Goal: Task Accomplishment & Management: Use online tool/utility

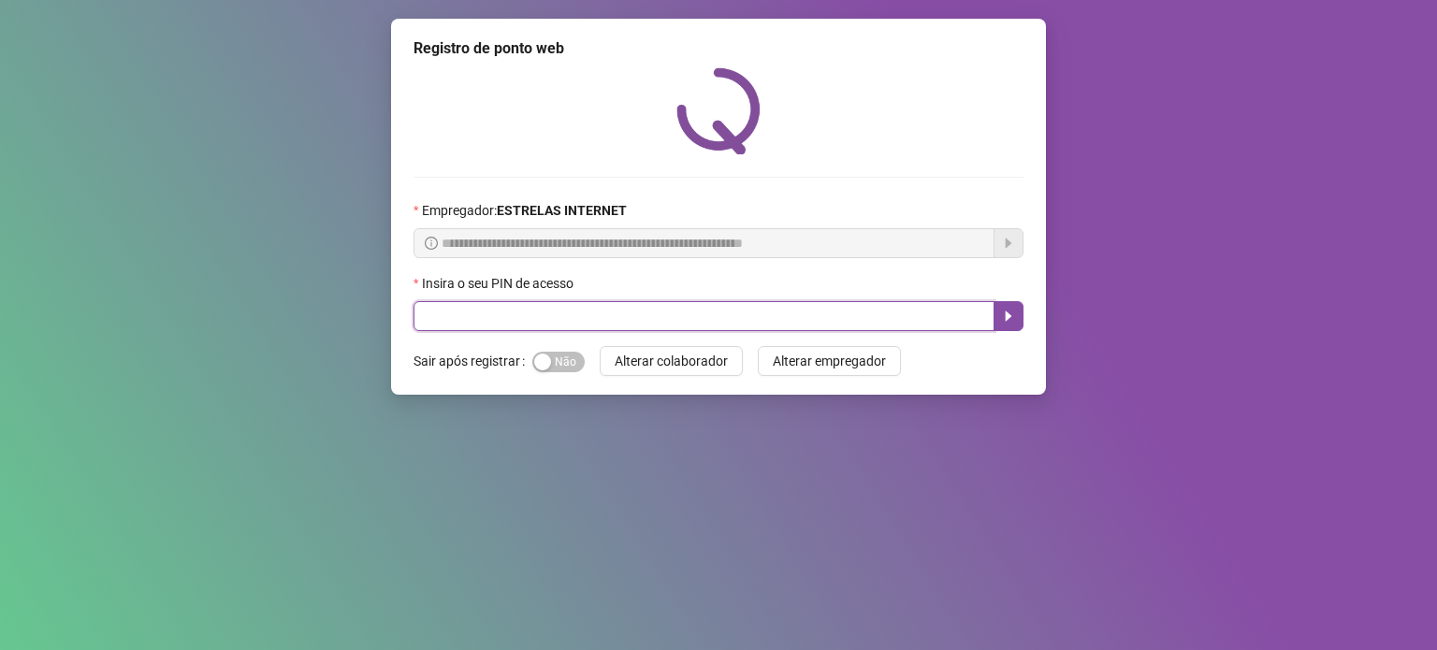
click at [793, 326] on input "text" at bounding box center [703, 316] width 581 height 30
type input "*****"
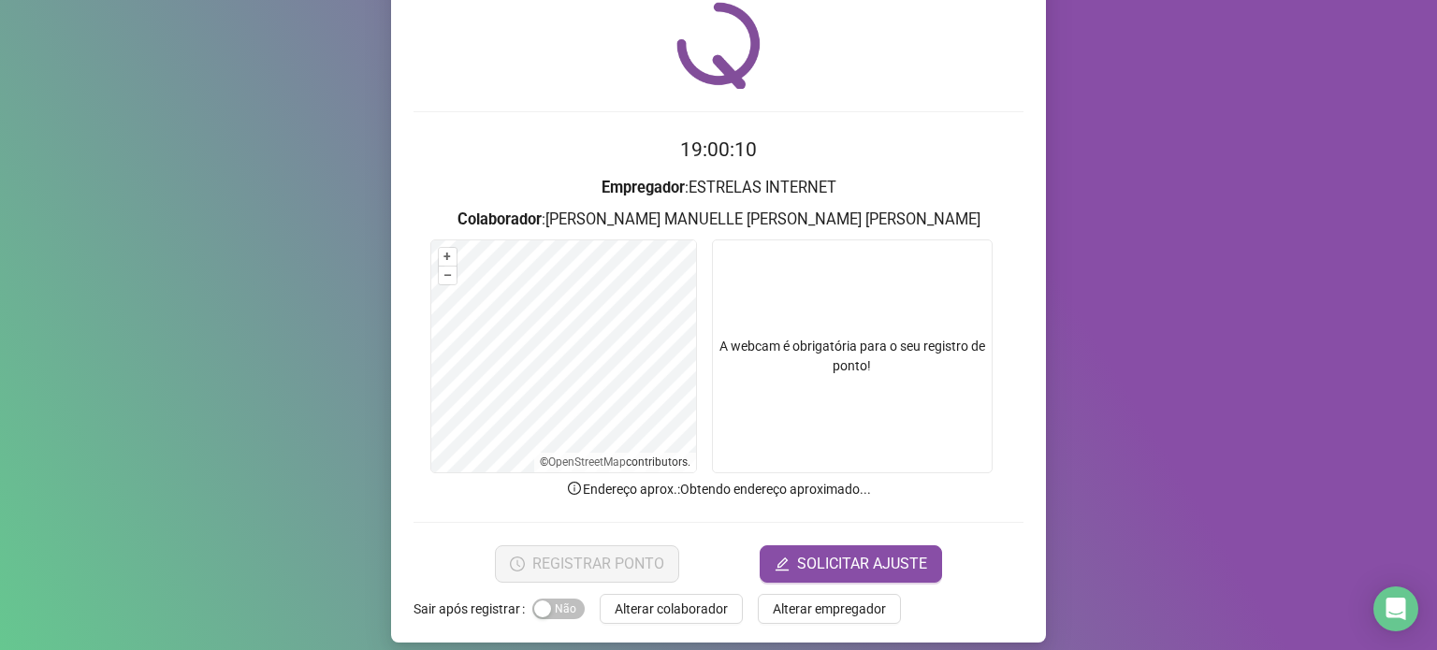
scroll to position [79, 0]
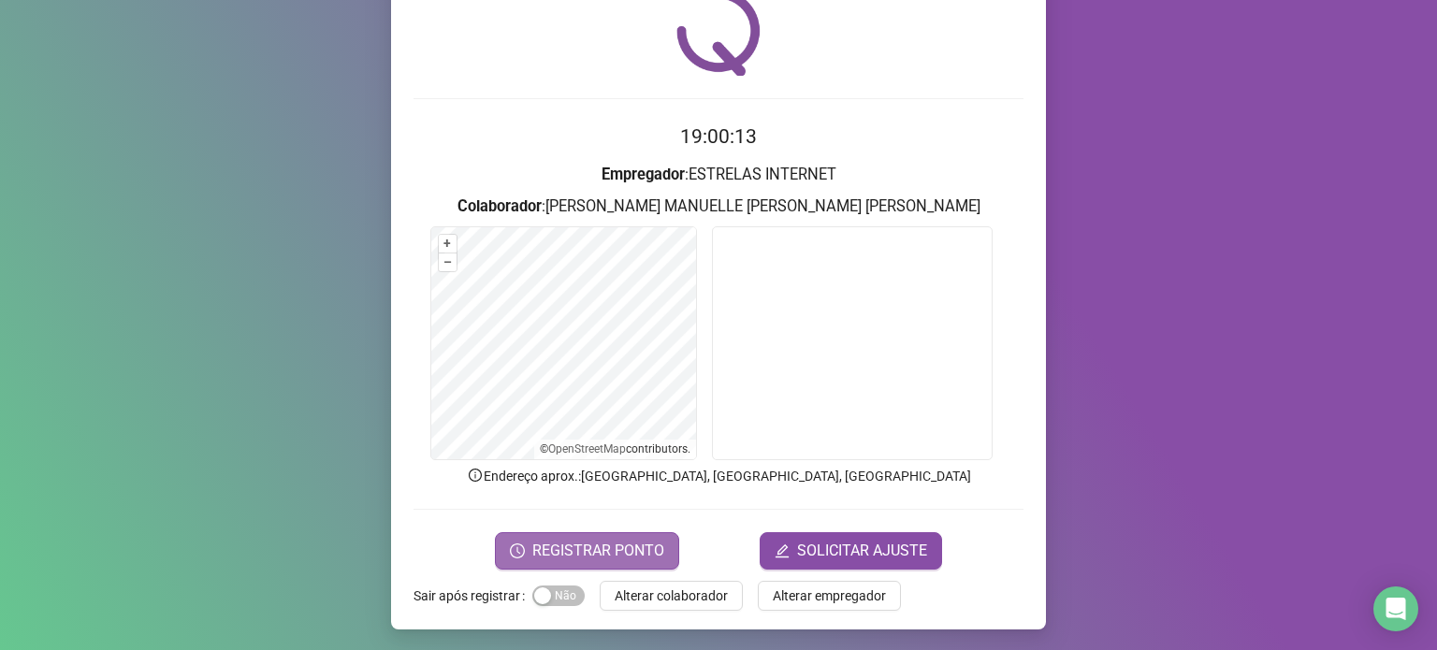
click at [593, 550] on span "REGISTRAR PONTO" at bounding box center [598, 551] width 132 height 22
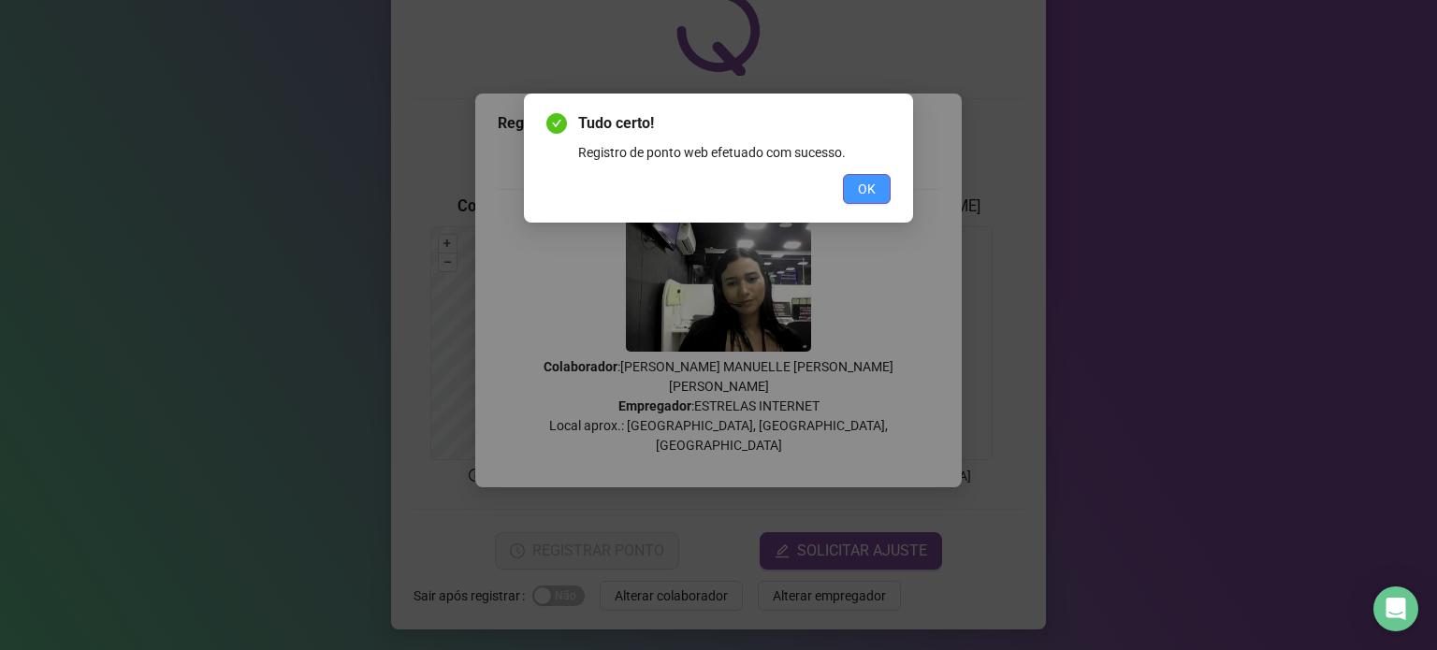
click at [878, 197] on button "OK" at bounding box center [867, 189] width 48 height 30
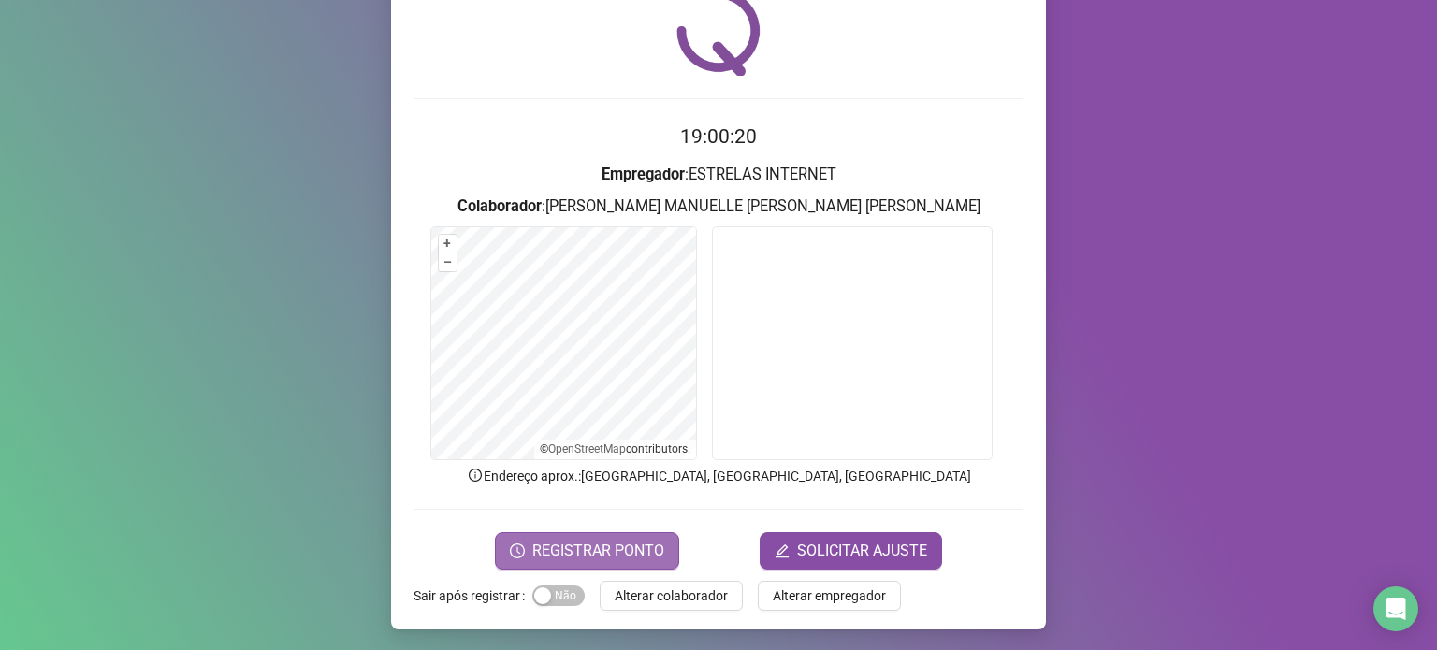
click at [627, 545] on span "REGISTRAR PONTO" at bounding box center [598, 551] width 132 height 22
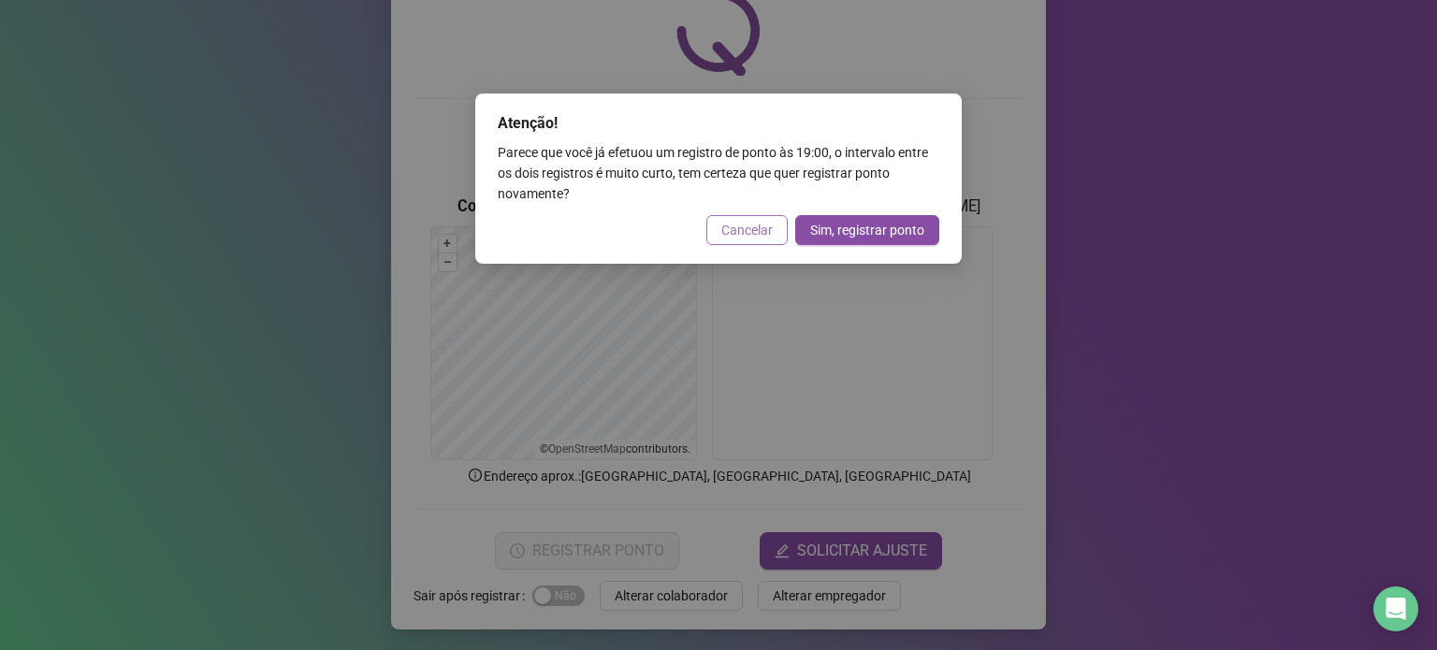
click at [730, 227] on span "Cancelar" at bounding box center [746, 230] width 51 height 21
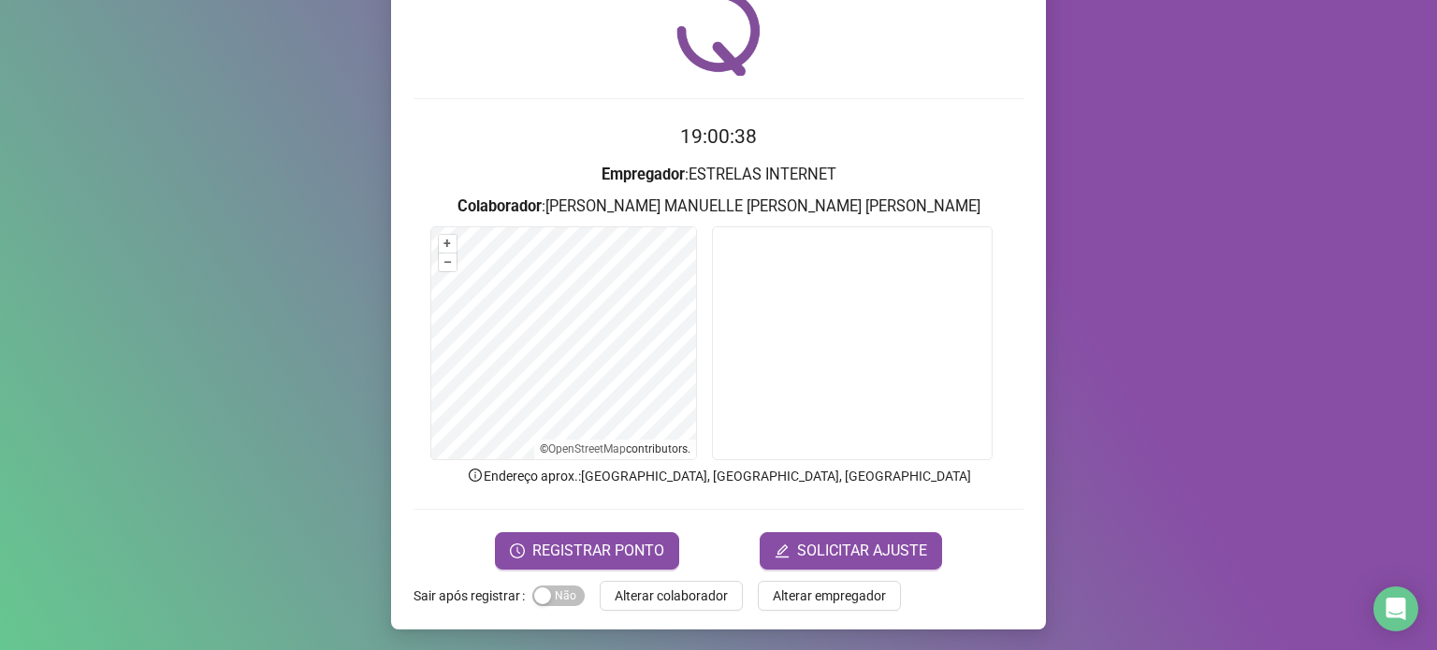
click at [1156, 197] on div "Registro [PERSON_NAME] web 19:00:38 Empregador : ESTRELAS INTERNET Colaborador …" at bounding box center [718, 325] width 1437 height 650
click at [591, 545] on span "REGISTRAR PONTO" at bounding box center [598, 551] width 132 height 22
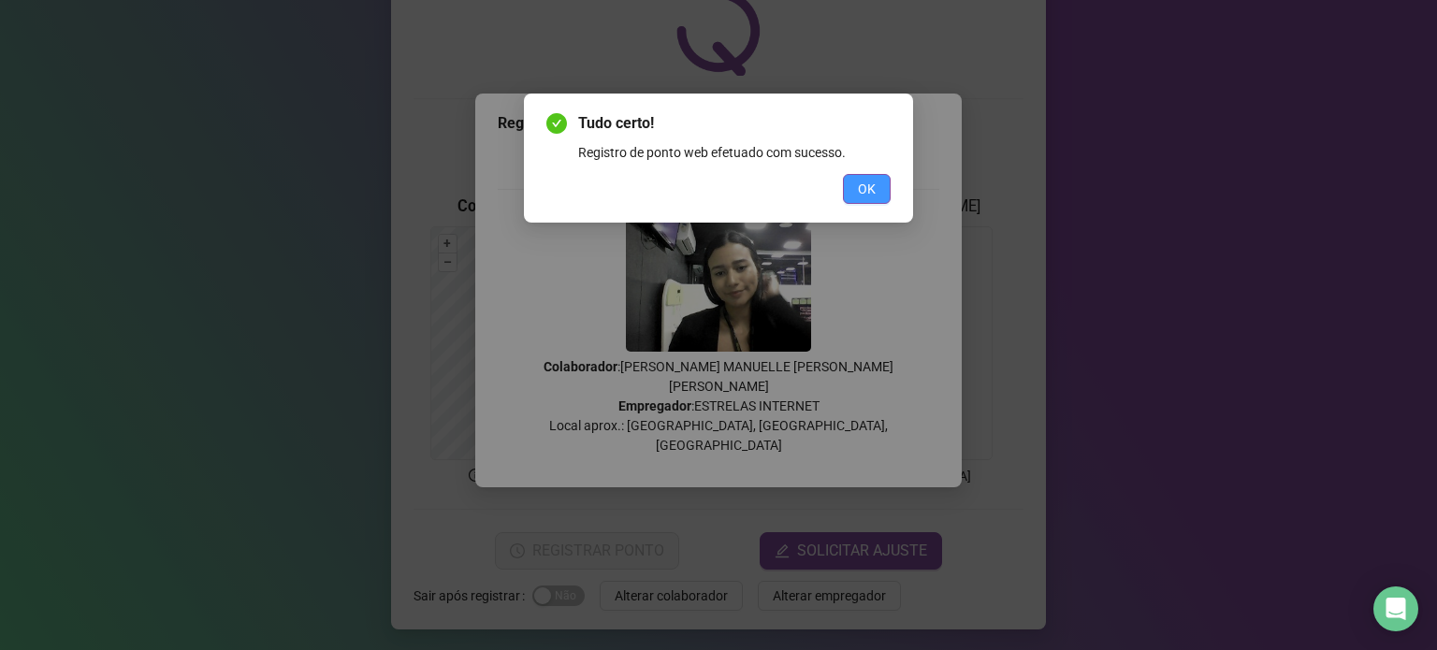
click at [866, 195] on span "OK" at bounding box center [867, 189] width 18 height 21
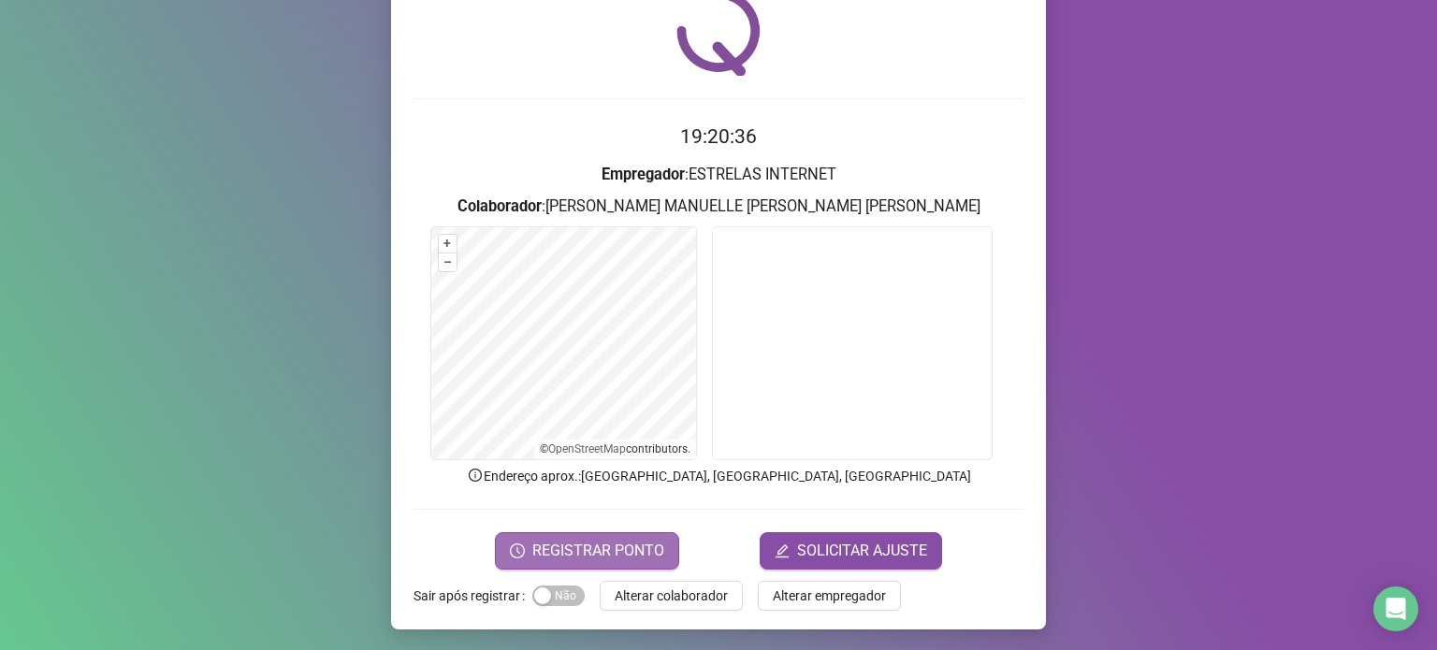
click at [591, 552] on span "REGISTRAR PONTO" at bounding box center [598, 551] width 132 height 22
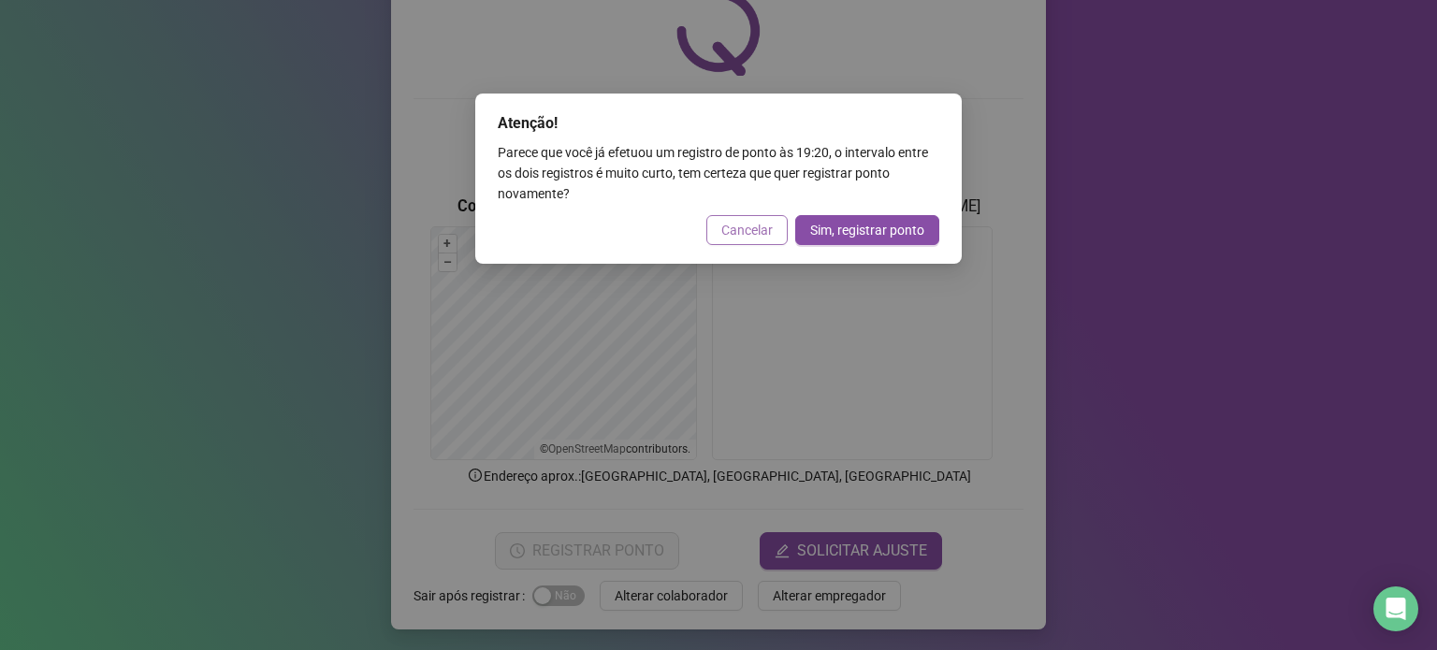
click at [748, 228] on span "Cancelar" at bounding box center [746, 230] width 51 height 21
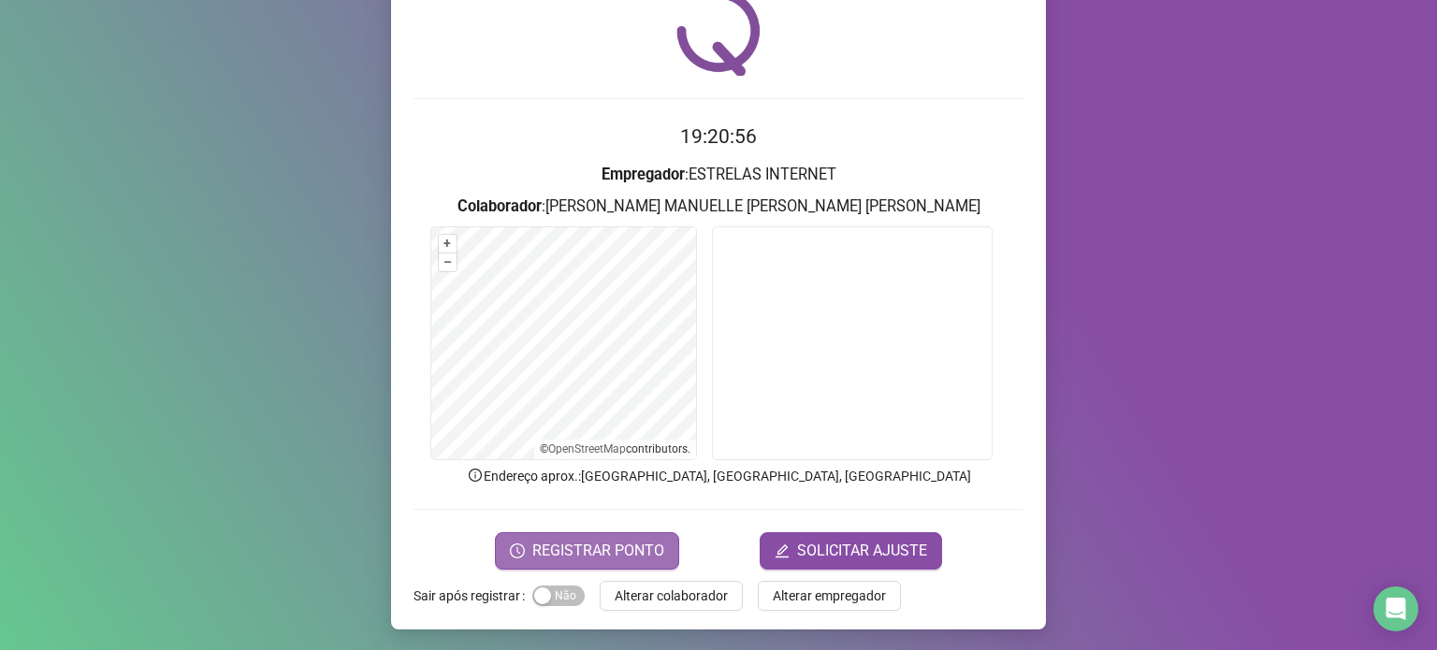
click at [555, 550] on span "REGISTRAR PONTO" at bounding box center [598, 551] width 132 height 22
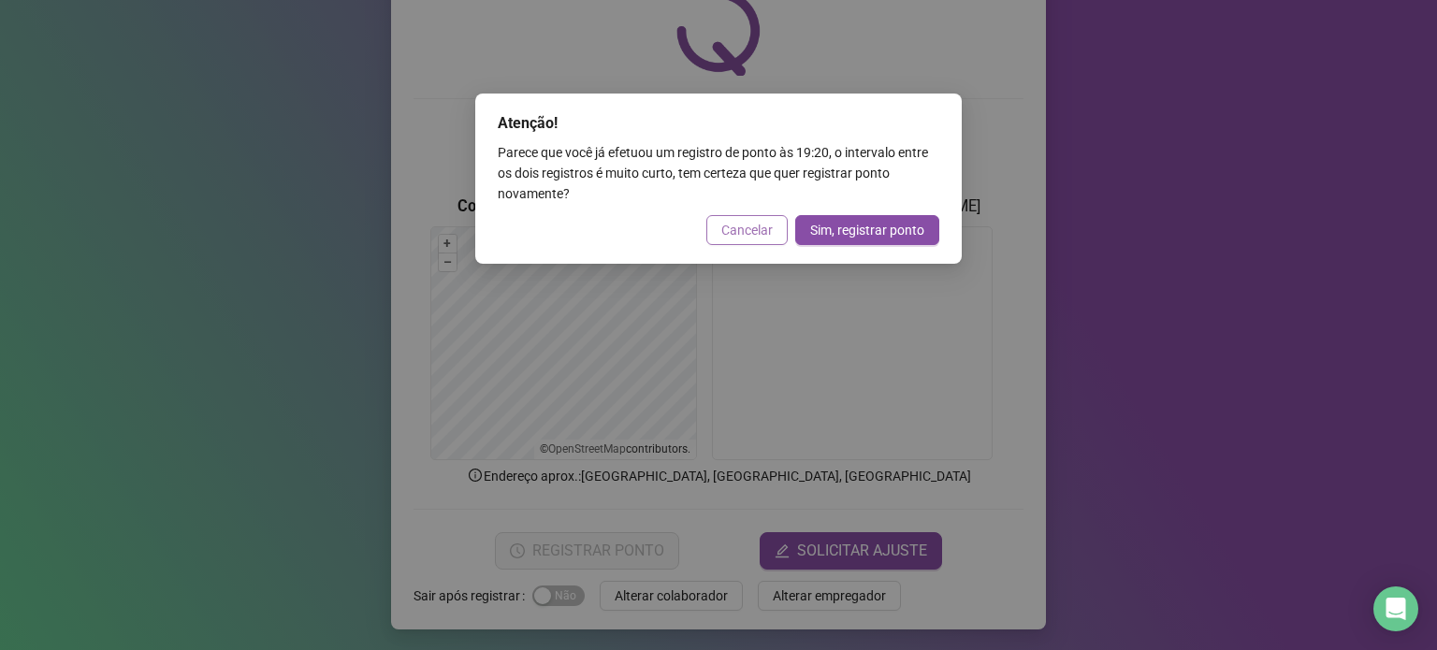
click at [726, 242] on button "Cancelar" at bounding box center [746, 230] width 81 height 30
